Goal: Transaction & Acquisition: Book appointment/travel/reservation

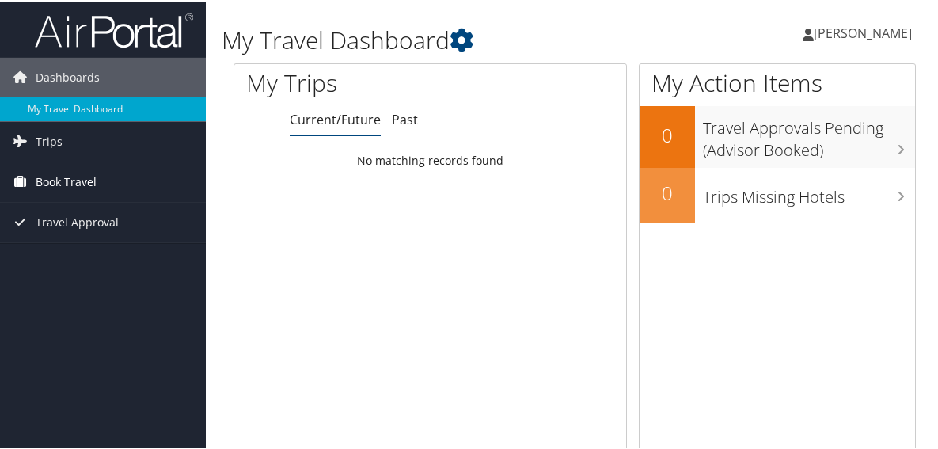
click at [40, 180] on span "Book Travel" at bounding box center [66, 181] width 61 height 40
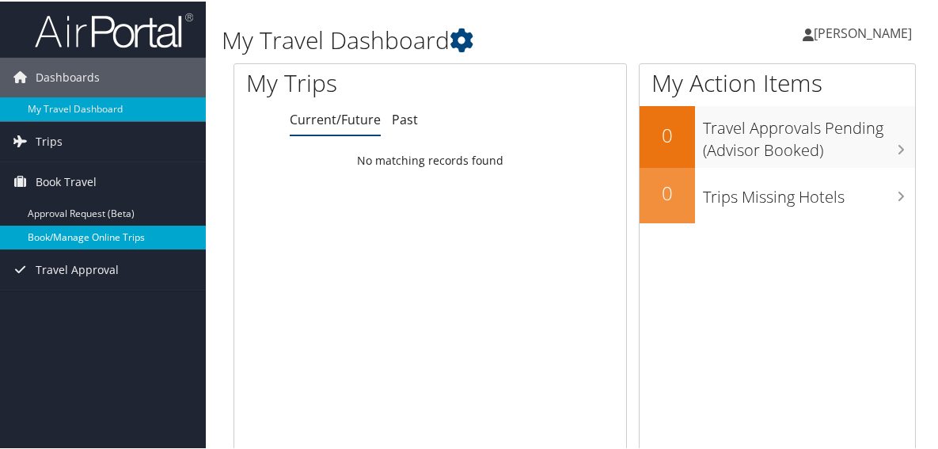
click at [40, 233] on link "Book/Manage Online Trips" at bounding box center [103, 236] width 206 height 24
